Goal: Information Seeking & Learning: Understand process/instructions

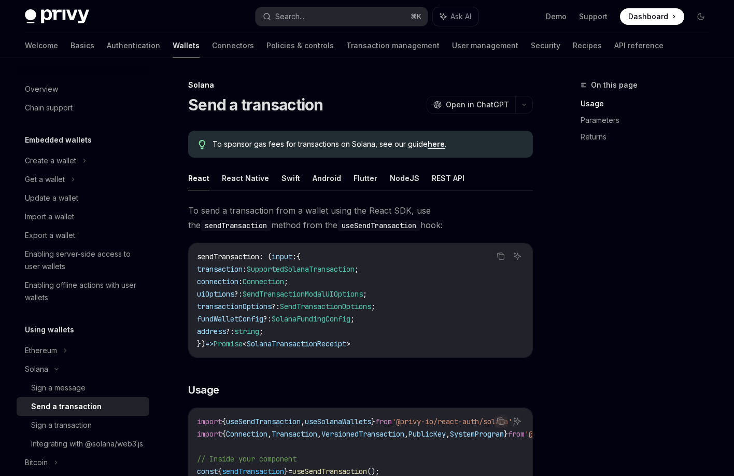
drag, startPoint x: 0, startPoint y: 0, endPoint x: 596, endPoint y: 228, distance: 638.3
click at [596, 228] on div "On this page Usage Parameters Returns" at bounding box center [639, 277] width 158 height 397
